Goal: Find contact information: Find specific page/section

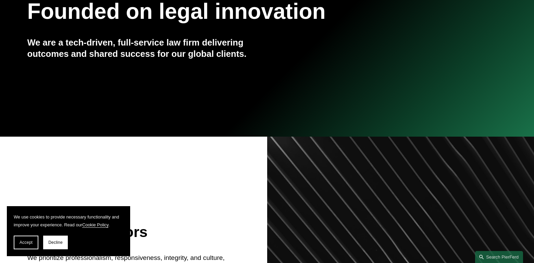
scroll to position [206, 0]
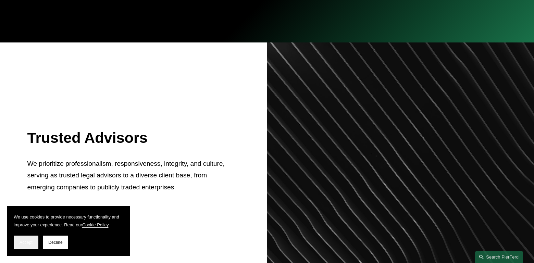
click at [27, 241] on span "Accept" at bounding box center [26, 242] width 13 height 5
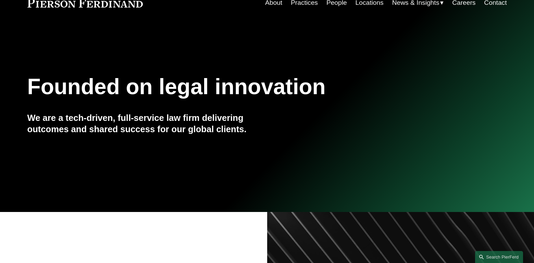
scroll to position [0, 0]
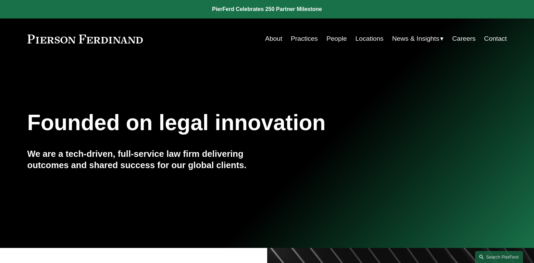
click at [492, 39] on link "Contact" at bounding box center [495, 38] width 23 height 13
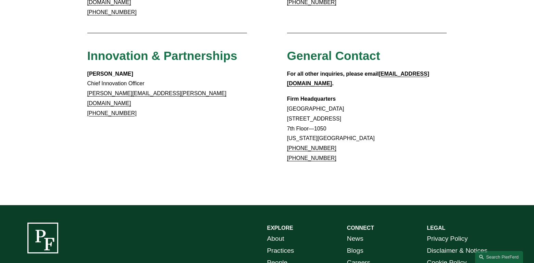
scroll to position [666, 0]
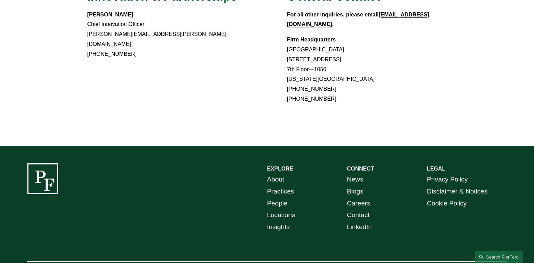
click at [275, 209] on link "Locations" at bounding box center [281, 215] width 28 height 12
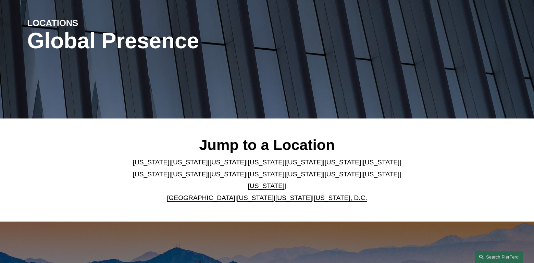
scroll to position [103, 0]
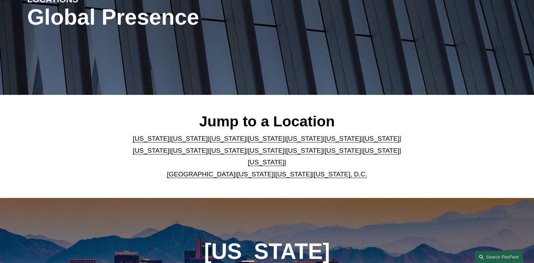
click at [110, 126] on div "Jump to a Location Arizona | California | Colorado | Delaware | Florida | Georg…" at bounding box center [267, 146] width 534 height 68
click at [170, 147] on link "Massachusetts" at bounding box center [151, 150] width 37 height 7
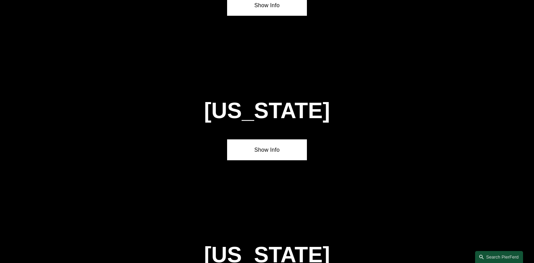
scroll to position [1306, 0]
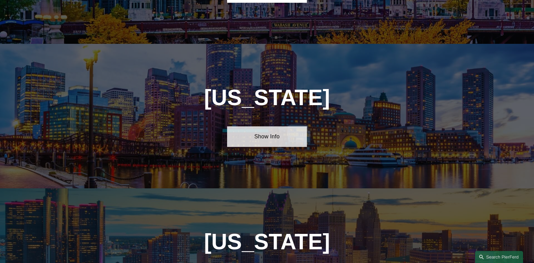
click at [268, 126] on link "Show Info" at bounding box center [267, 136] width 80 height 21
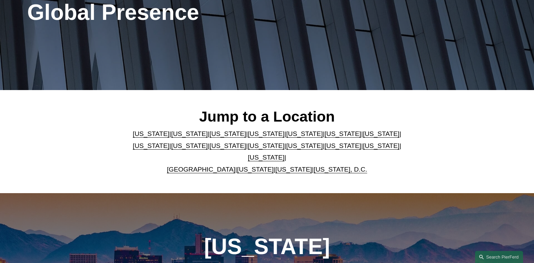
scroll to position [0, 0]
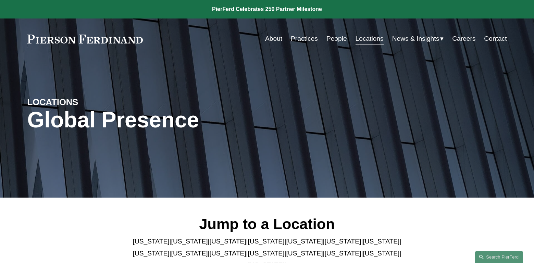
click at [46, 38] on link at bounding box center [85, 39] width 116 height 9
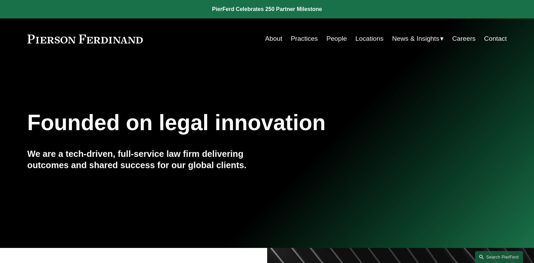
click at [161, 79] on div "Founded on legal innovation We are a tech-driven, full-service law firm deliver…" at bounding box center [267, 153] width 534 height 189
click at [465, 39] on link "Careers" at bounding box center [463, 38] width 23 height 13
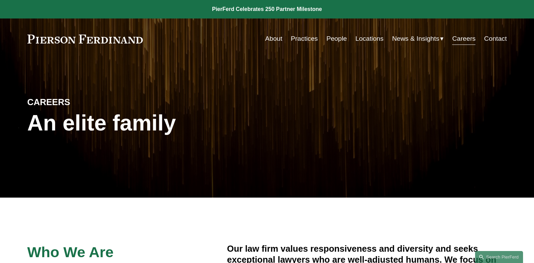
click at [486, 36] on link "Contact" at bounding box center [495, 38] width 23 height 13
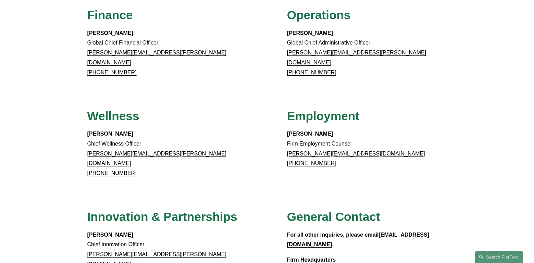
scroll to position [666, 0]
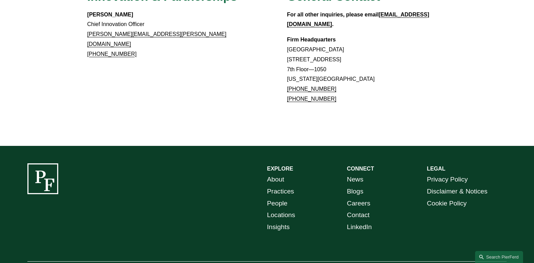
click at [279, 209] on link "Locations" at bounding box center [281, 215] width 28 height 12
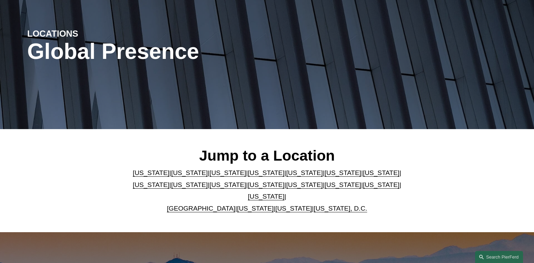
click at [170, 181] on link "[US_STATE]" at bounding box center [151, 184] width 37 height 7
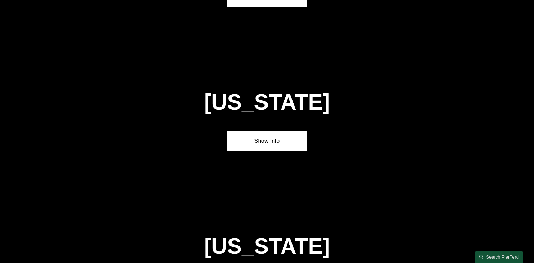
scroll to position [1306, 0]
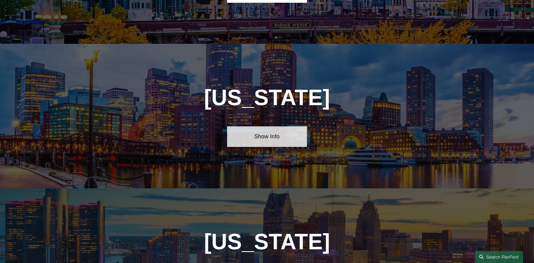
click at [268, 126] on link "Show Info" at bounding box center [267, 136] width 80 height 21
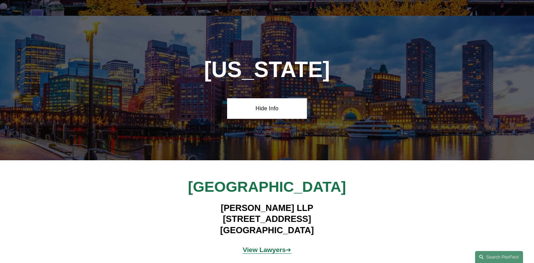
scroll to position [1374, 0]
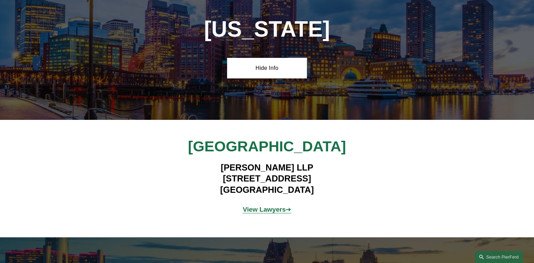
click at [265, 206] on strong "View Lawyers" at bounding box center [264, 209] width 43 height 7
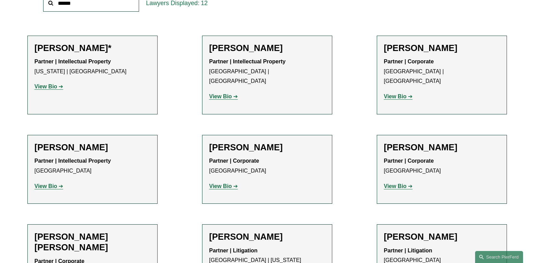
scroll to position [171, 0]
